Goal: Information Seeking & Learning: Learn about a topic

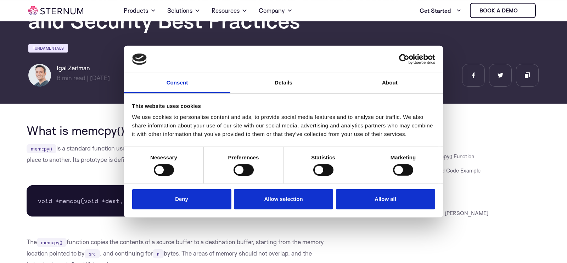
scroll to position [77, 0]
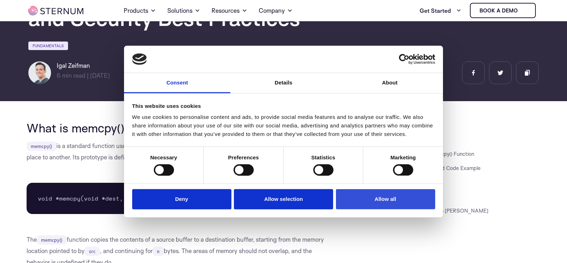
click at [383, 199] on button "Allow all" at bounding box center [385, 199] width 99 height 20
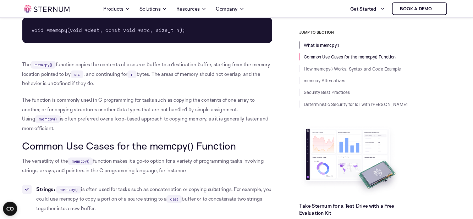
scroll to position [279, 0]
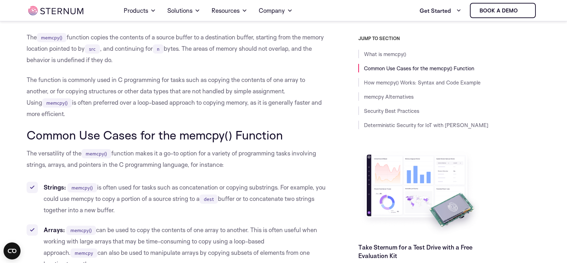
drag, startPoint x: 346, startPoint y: 26, endPoint x: 344, endPoint y: 33, distance: 8.1
click at [336, 49] on div "JUMP TO SECTION What is memcpy() Common Use Cases for the memcpy() Function How…" at bounding box center [434, 157] width 214 height 244
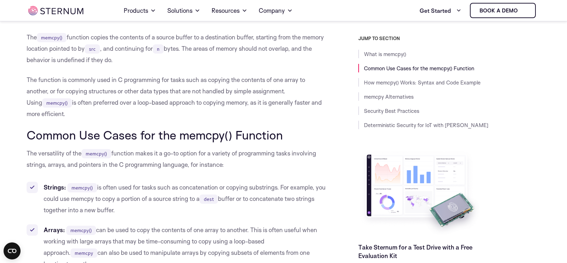
drag, startPoint x: 329, startPoint y: 83, endPoint x: 330, endPoint y: 79, distance: 3.8
click at [329, 82] on div "JUMP TO SECTION What is memcpy() Common Use Cases for the memcpy() Function How…" at bounding box center [434, 157] width 214 height 244
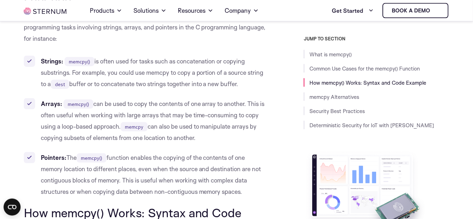
scroll to position [443, 0]
